Goal: Information Seeking & Learning: Check status

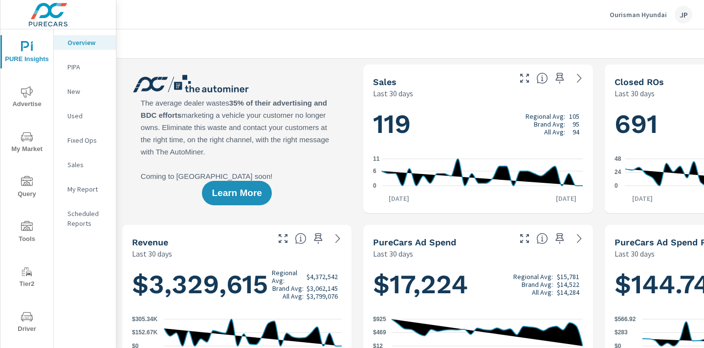
drag, startPoint x: 502, startPoint y: 21, endPoint x: 477, endPoint y: 51, distance: 39.0
click at [502, 22] on div "Ourisman Hyundai JP" at bounding box center [410, 14] width 565 height 29
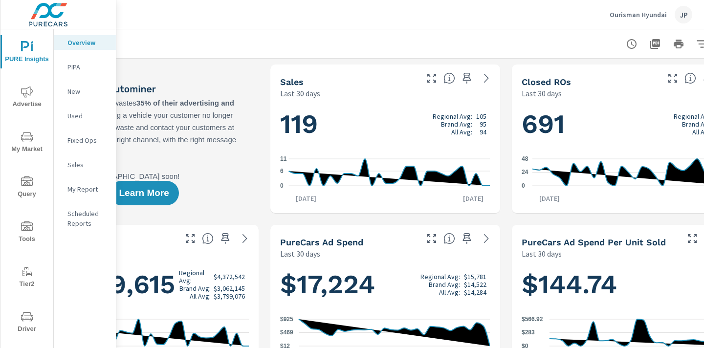
scroll to position [0, 136]
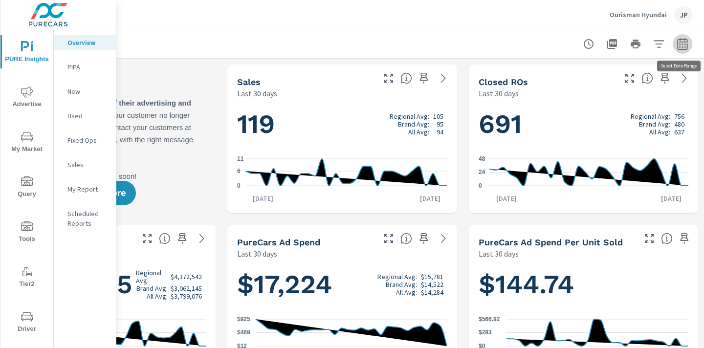
click at [681, 49] on icon "button" at bounding box center [683, 44] width 10 height 12
select select "Last 30 days"
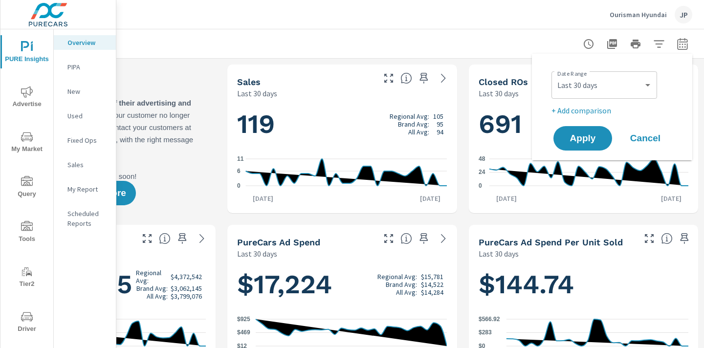
click at [483, 34] on div at bounding box center [342, 43] width 701 height 29
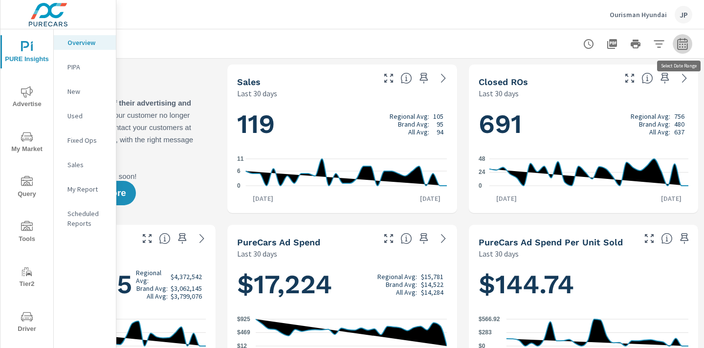
click at [683, 45] on icon "button" at bounding box center [683, 44] width 12 height 12
select select "Last 30 days"
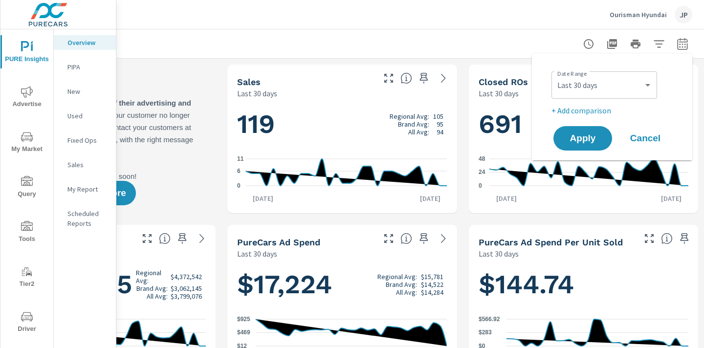
click at [583, 109] on p "+ Add comparison" at bounding box center [614, 111] width 125 height 12
select select "Previous period"
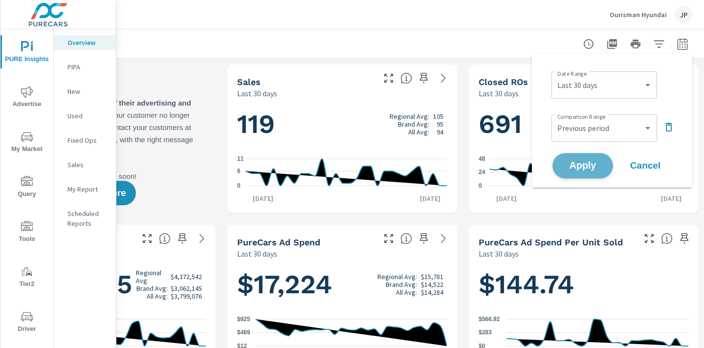
click at [580, 162] on span "Apply" at bounding box center [583, 165] width 40 height 9
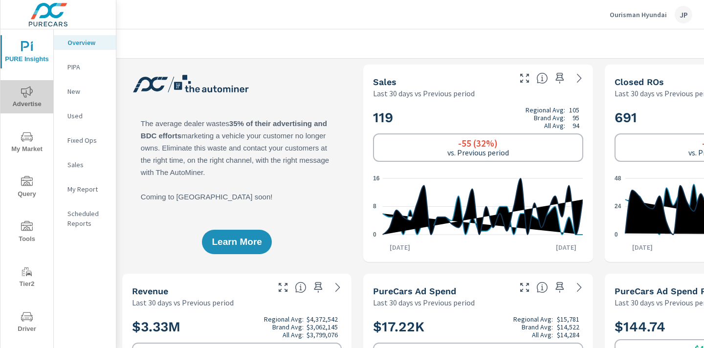
click at [22, 105] on span "Advertise" at bounding box center [26, 98] width 47 height 24
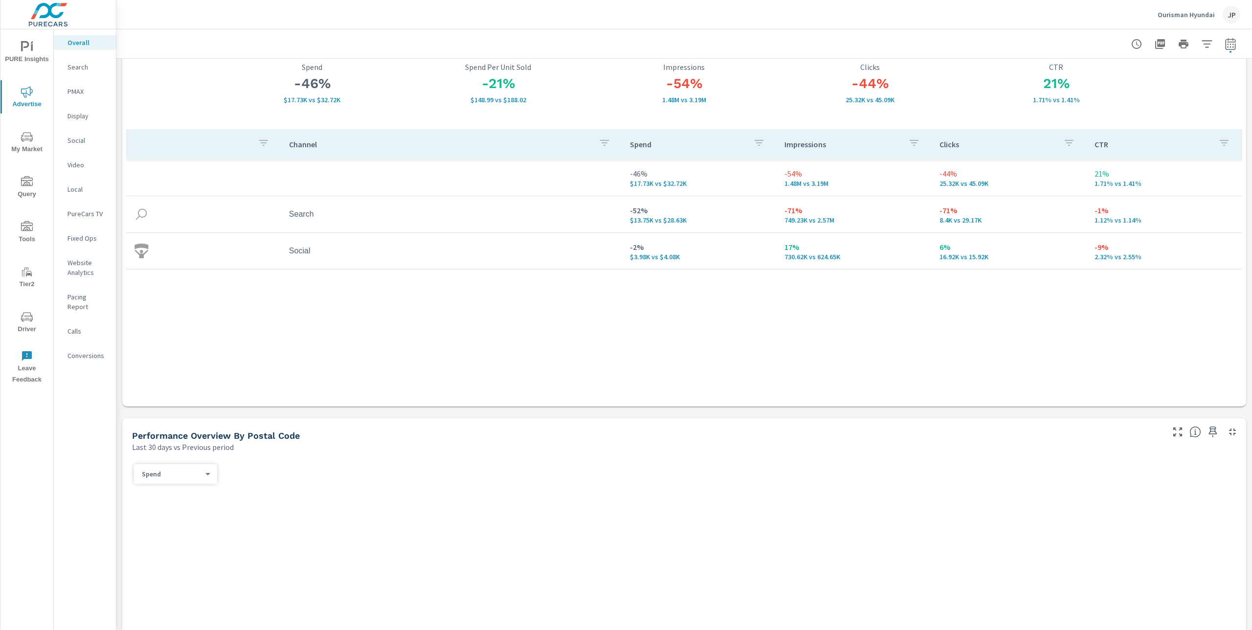
scroll to position [65, 0]
